Goal: Task Accomplishment & Management: Use online tool/utility

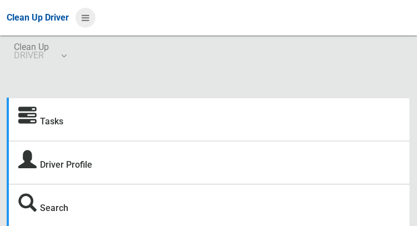
click at [89, 23] on icon at bounding box center [86, 17] width 8 height 19
click at [86, 21] on icon at bounding box center [86, 17] width 8 height 19
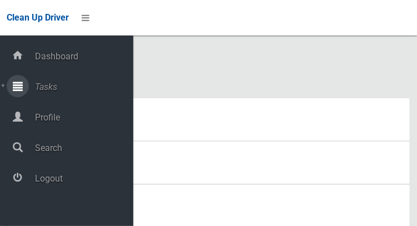
click at [47, 89] on span "Tasks" at bounding box center [83, 87] width 102 height 11
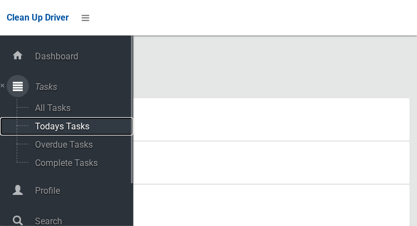
click at [46, 131] on span "Todays Tasks" at bounding box center [78, 126] width 92 height 11
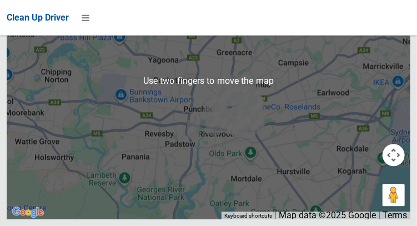
scroll to position [7608, 0]
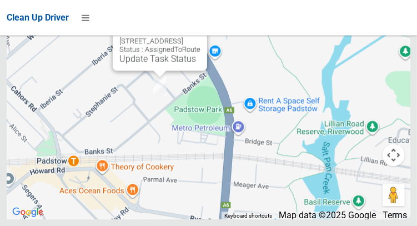
click at [200, 37] on button "Close" at bounding box center [187, 23] width 27 height 27
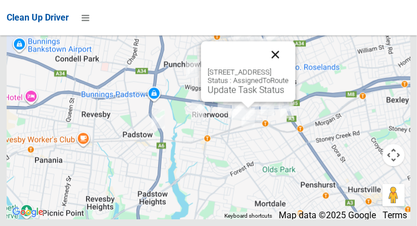
click at [289, 68] on button "Close" at bounding box center [275, 54] width 27 height 27
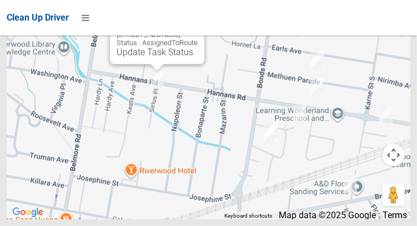
click at [198, 30] on button "Close" at bounding box center [184, 16] width 27 height 27
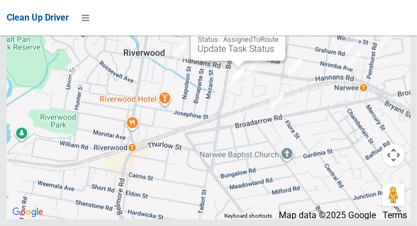
click at [279, 27] on button "Close" at bounding box center [265, 13] width 27 height 27
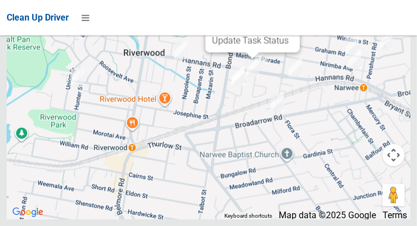
click at [293, 18] on button "Close" at bounding box center [280, 5] width 27 height 27
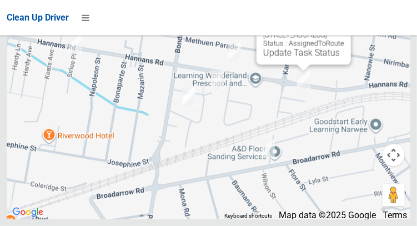
click at [344, 31] on button "Close" at bounding box center [331, 17] width 27 height 27
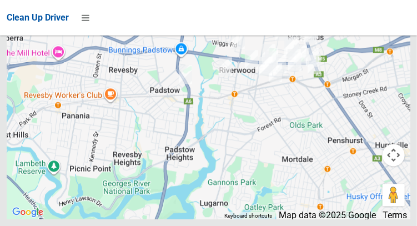
scroll to position [7605, 0]
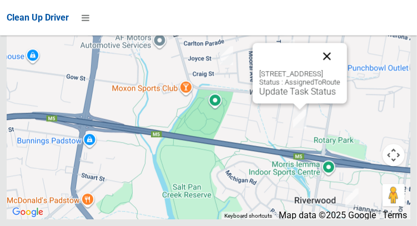
click at [340, 69] on button "Close" at bounding box center [327, 56] width 27 height 27
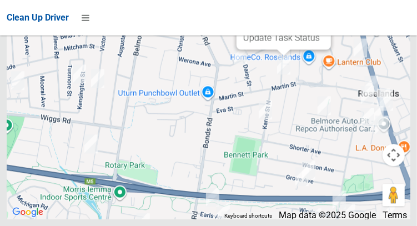
click at [324, 16] on button "Close" at bounding box center [311, 2] width 27 height 27
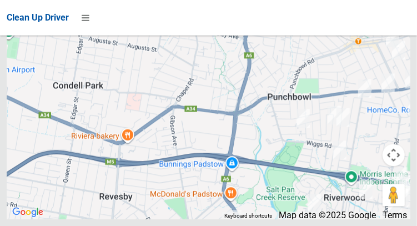
scroll to position [7636, 0]
